Goal: Task Accomplishment & Management: Manage account settings

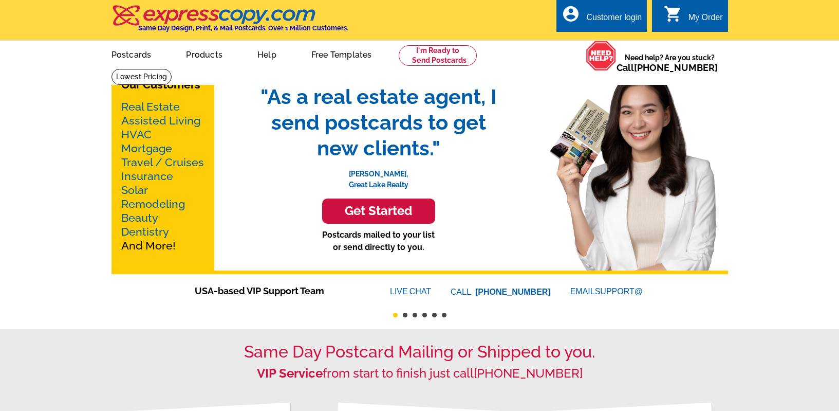
click at [599, 21] on div "Customer login" at bounding box center [614, 20] width 56 height 14
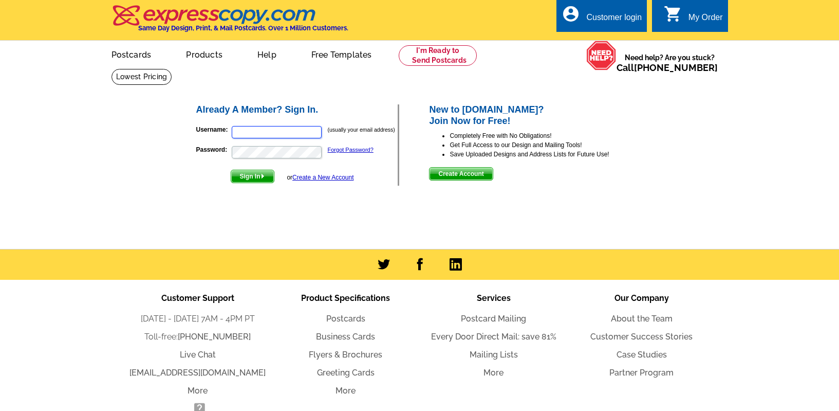
click at [300, 126] on input "Username:" at bounding box center [277, 132] width 90 height 12
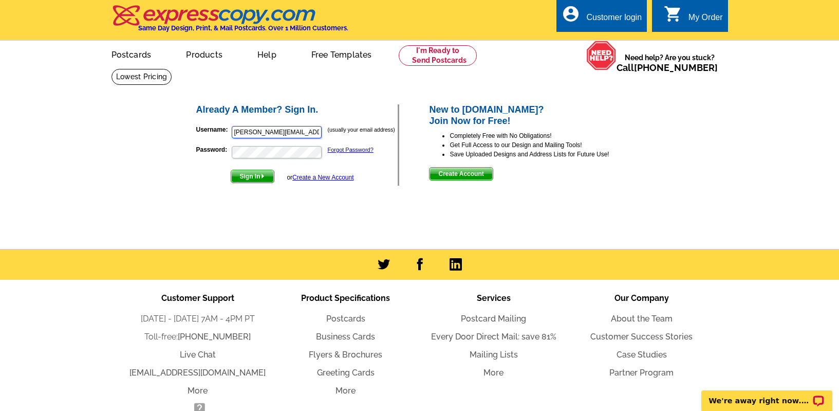
type input "amanda@rewinterpark.com"
click at [231, 170] on button "Sign In" at bounding box center [253, 176] width 44 height 13
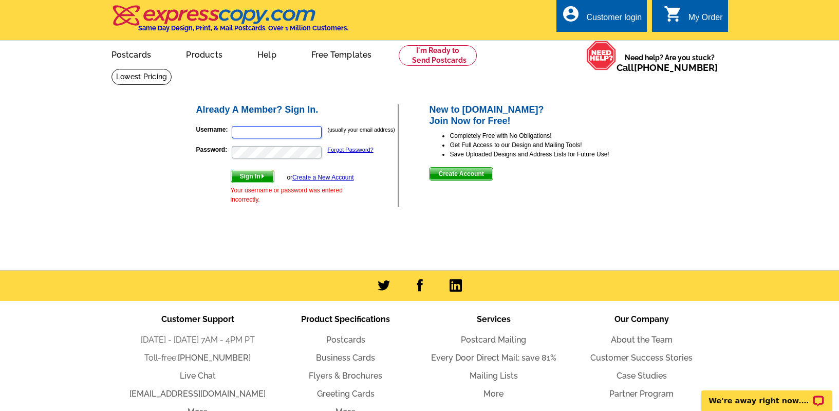
click at [309, 135] on input "Username:" at bounding box center [277, 132] width 90 height 12
type input "amanda@rewinterpark.com"
click at [231, 170] on button "Sign In" at bounding box center [253, 176] width 44 height 13
